Goal: Navigation & Orientation: Find specific page/section

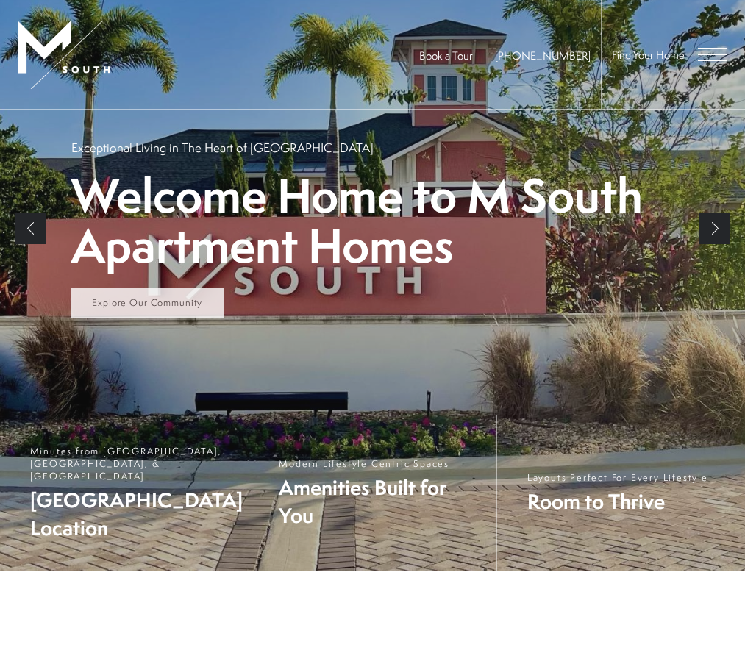
scroll to position [272, 0]
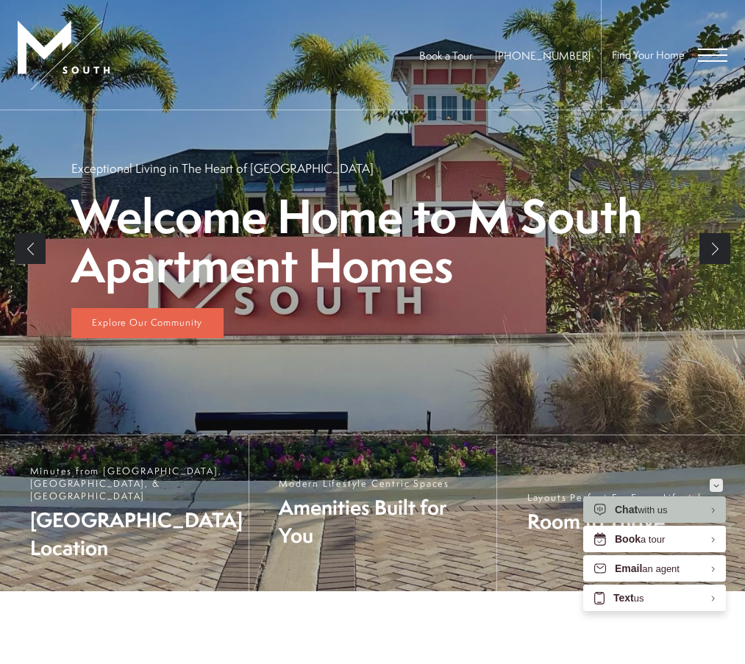
click at [714, 484] on icon "Minimize" at bounding box center [716, 486] width 6 height 4
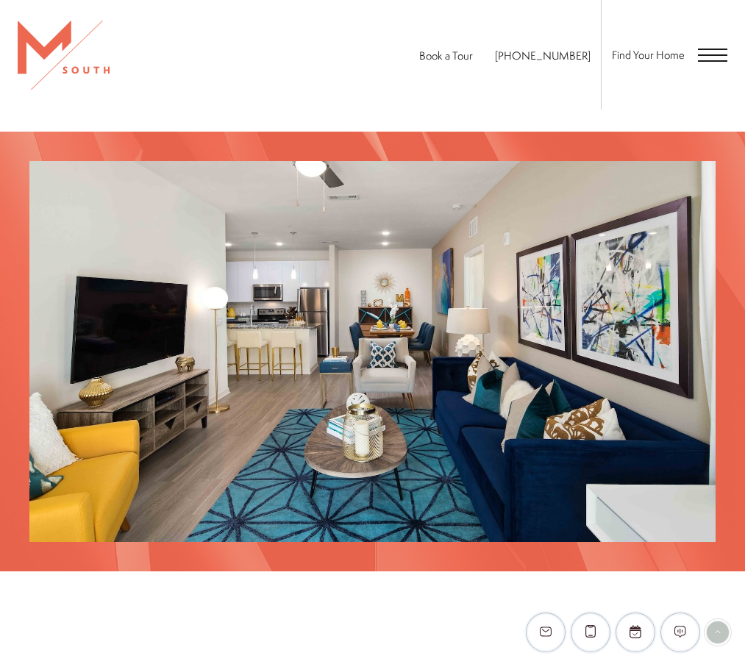
scroll to position [1522, 0]
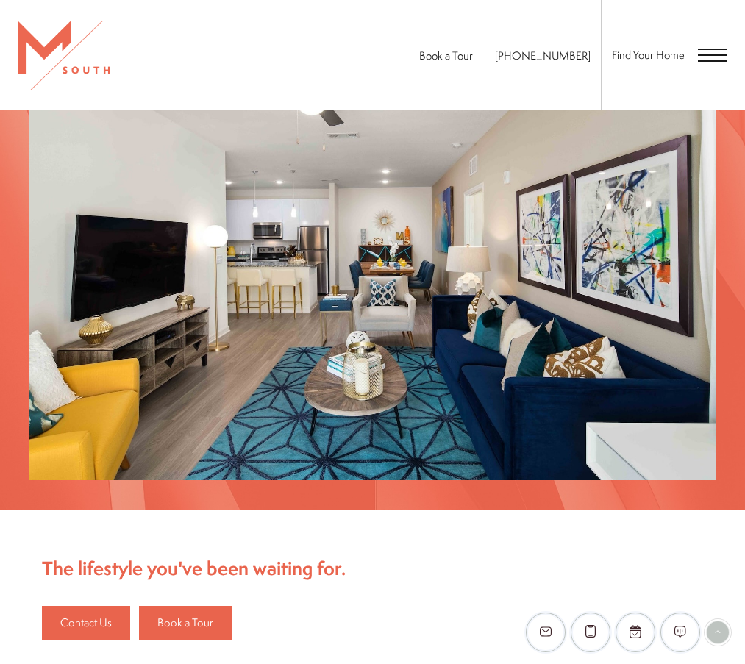
click at [696, 60] on div "Find Your Home" at bounding box center [664, 55] width 126 height 110
click at [719, 52] on span "Open Menu" at bounding box center [712, 54] width 29 height 13
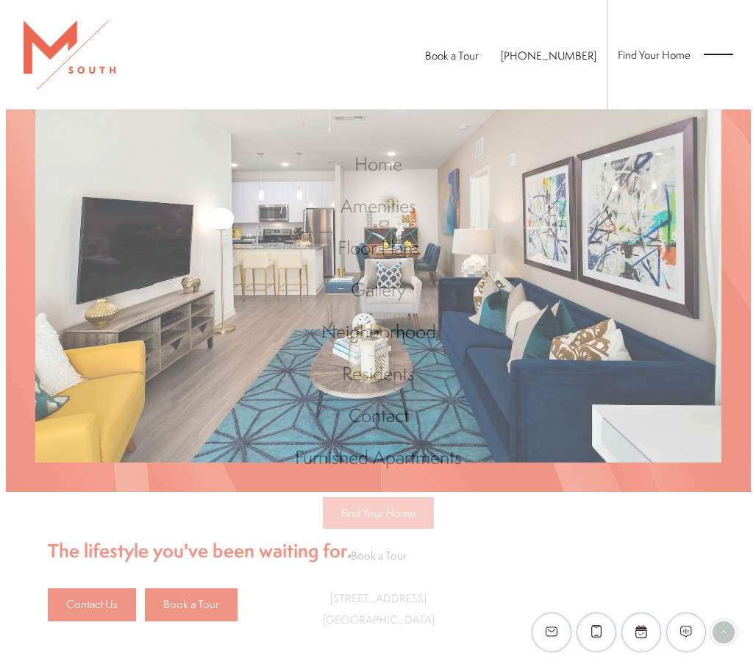
scroll to position [0, 0]
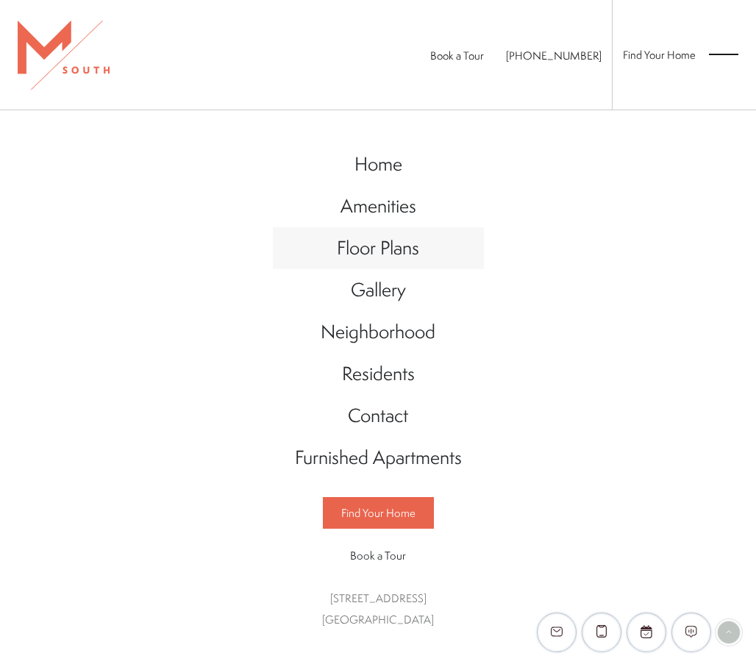
click at [402, 251] on span "Floor Plans" at bounding box center [378, 248] width 82 height 26
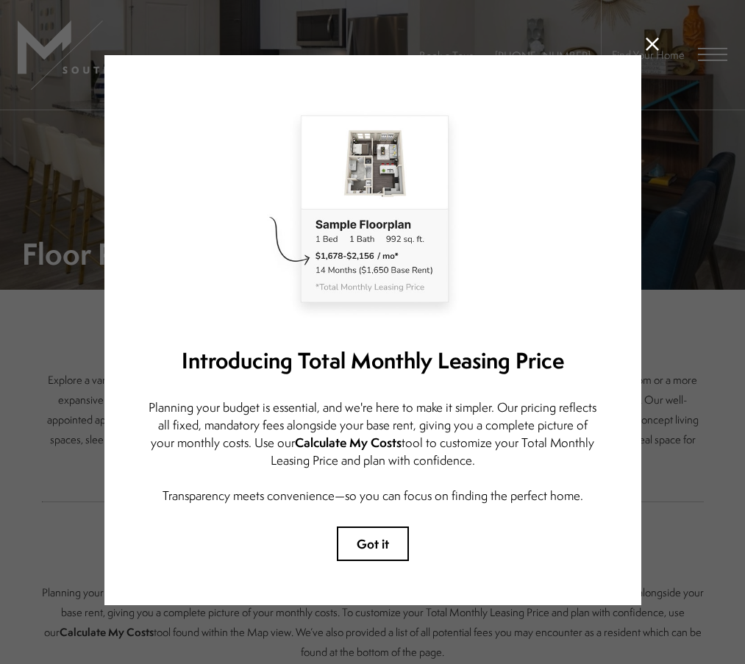
scroll to position [15, 0]
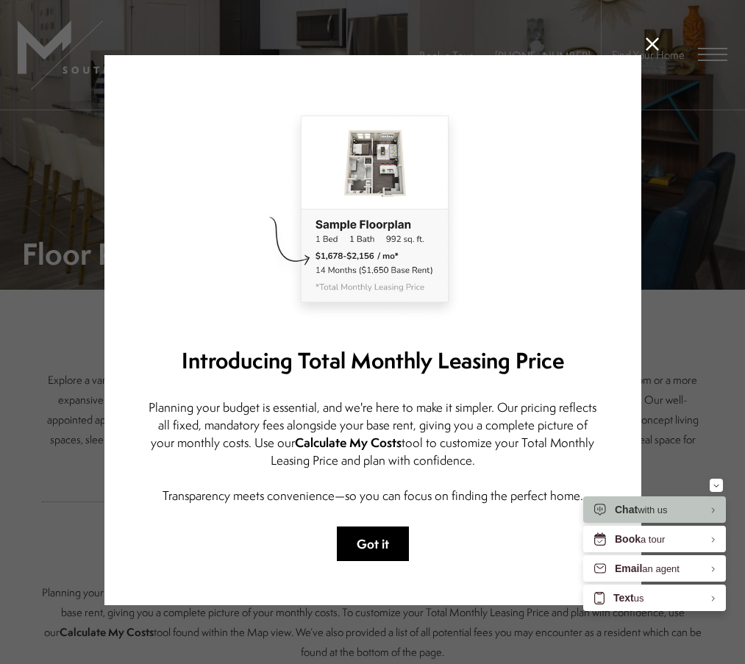
click at [354, 544] on button "Got it" at bounding box center [373, 543] width 72 height 35
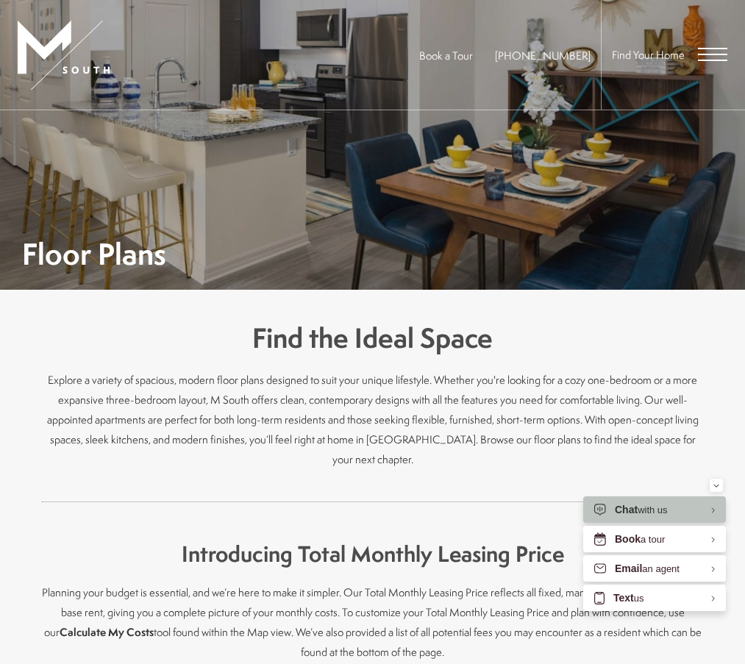
scroll to position [441, 0]
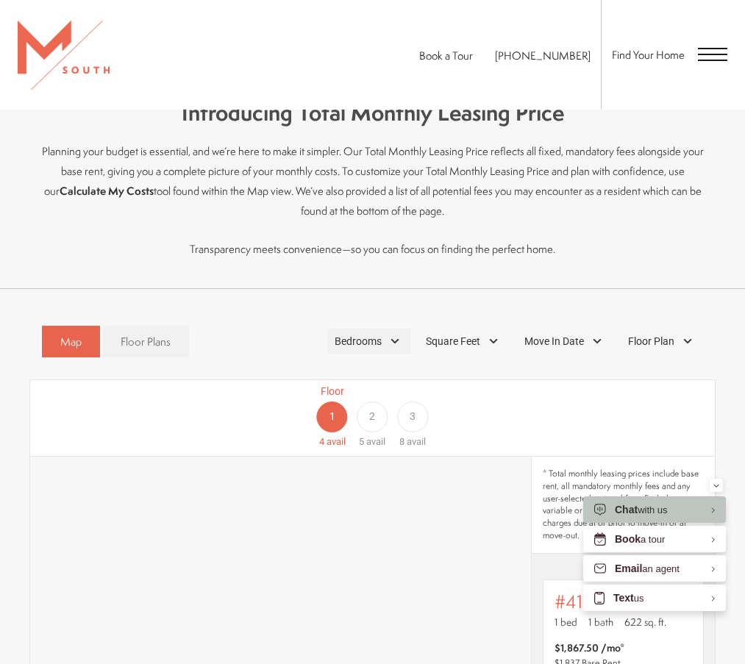
click at [387, 348] on div "Bedrooms" at bounding box center [369, 341] width 84 height 25
click at [357, 411] on span "2 Bedroom" at bounding box center [341, 409] width 74 height 16
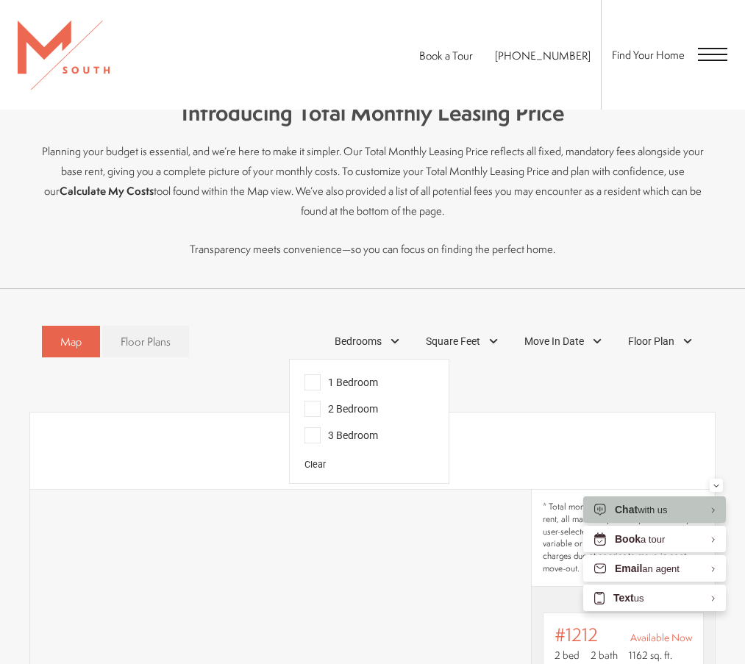
click at [270, 248] on p "Transparency meets convenience—so you can focus on finding the perfect home." at bounding box center [373, 249] width 662 height 20
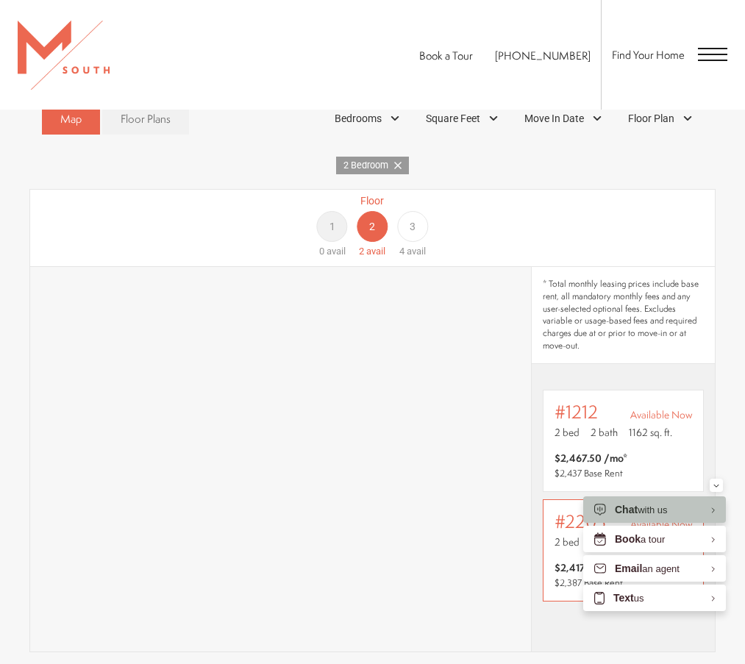
scroll to position [662, 0]
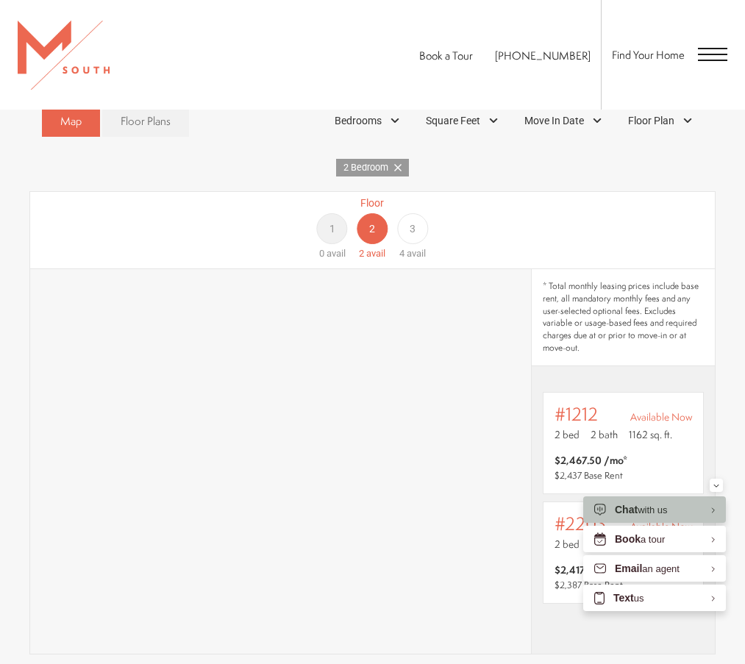
click at [419, 232] on div "3" at bounding box center [412, 228] width 31 height 31
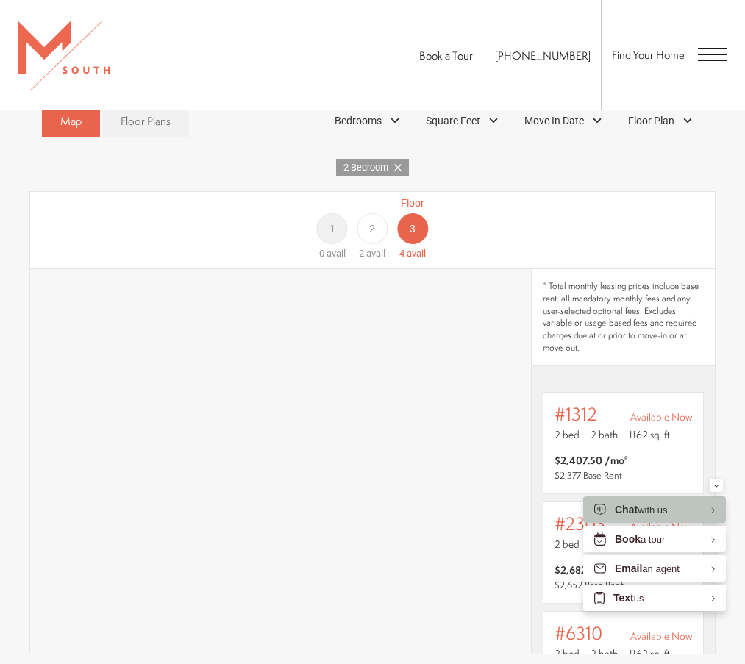
click at [376, 236] on div "2" at bounding box center [372, 228] width 31 height 31
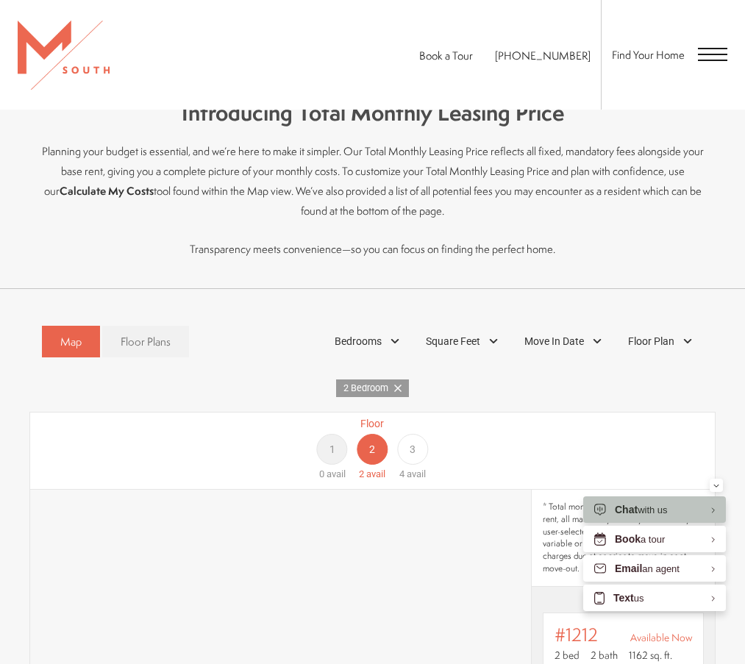
scroll to position [0, 0]
